Goal: Information Seeking & Learning: Learn about a topic

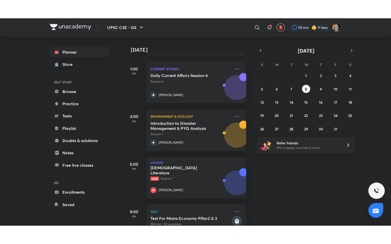
scroll to position [119, 0]
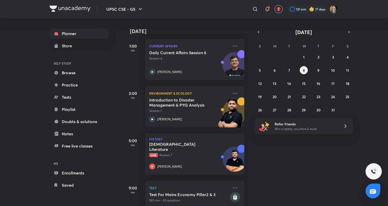
click at [189, 102] on h5 "Introduction to Disaster Management & PYQ Analysis" at bounding box center [180, 102] width 63 height 10
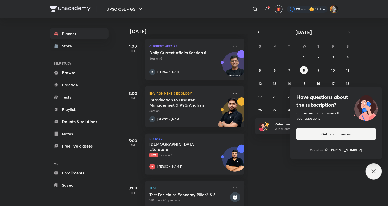
scroll to position [85, 0]
